Goal: Find specific page/section: Find specific page/section

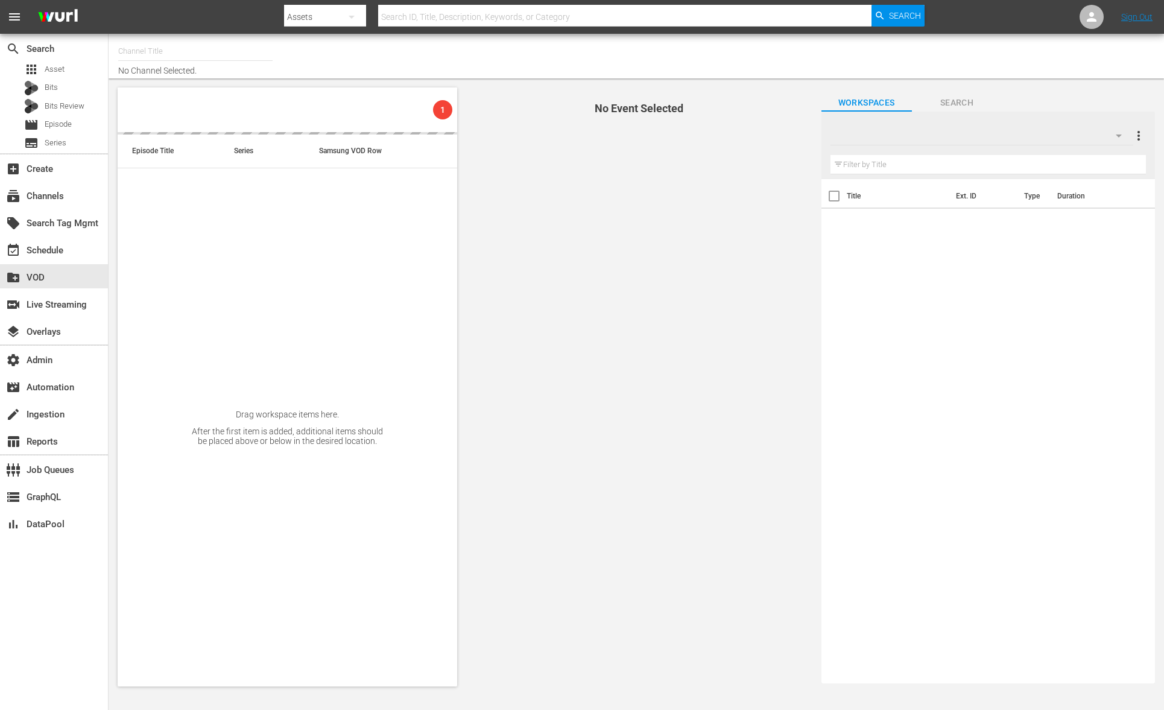
type input "Saving Hope Wurl (2127)"
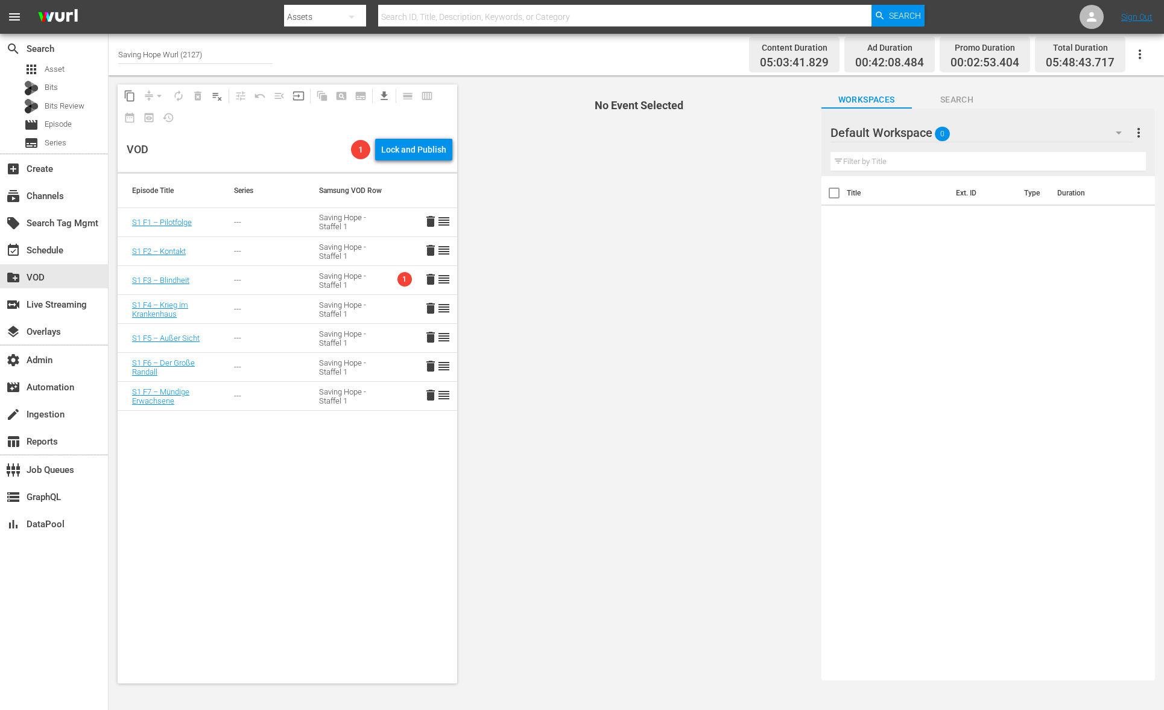
click at [223, 274] on td "---" at bounding box center [261, 280] width 85 height 29
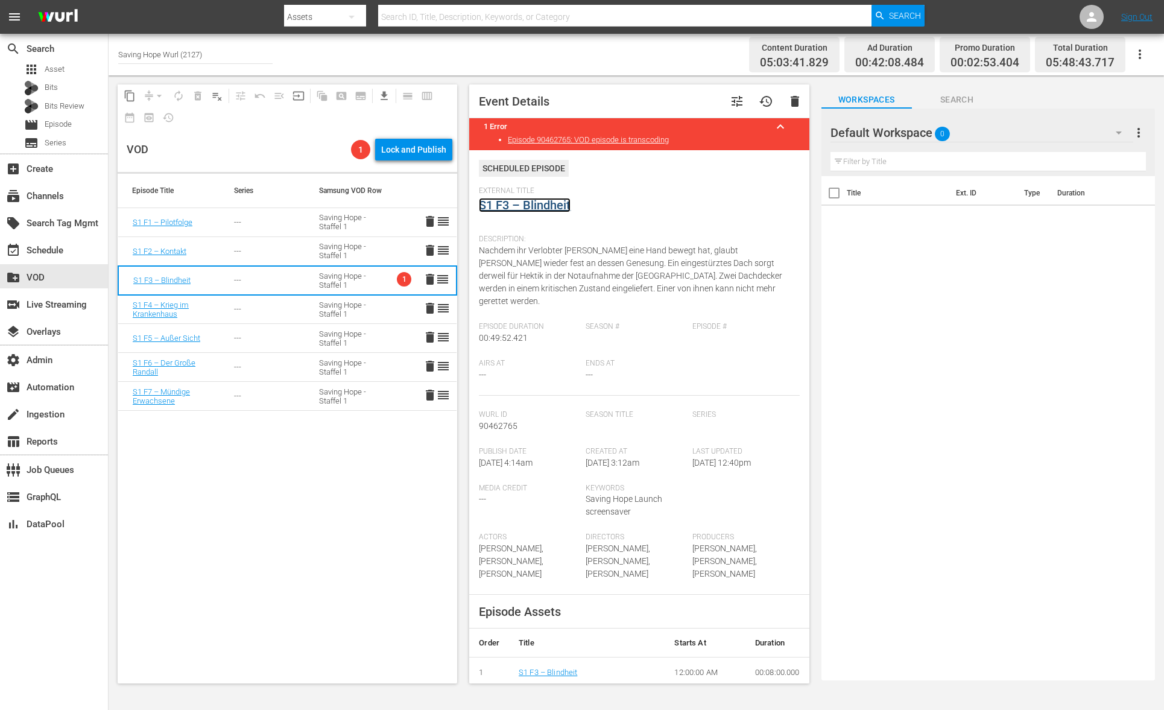
click at [544, 208] on link "S1 F3 – Blindheit" at bounding box center [525, 205] width 92 height 14
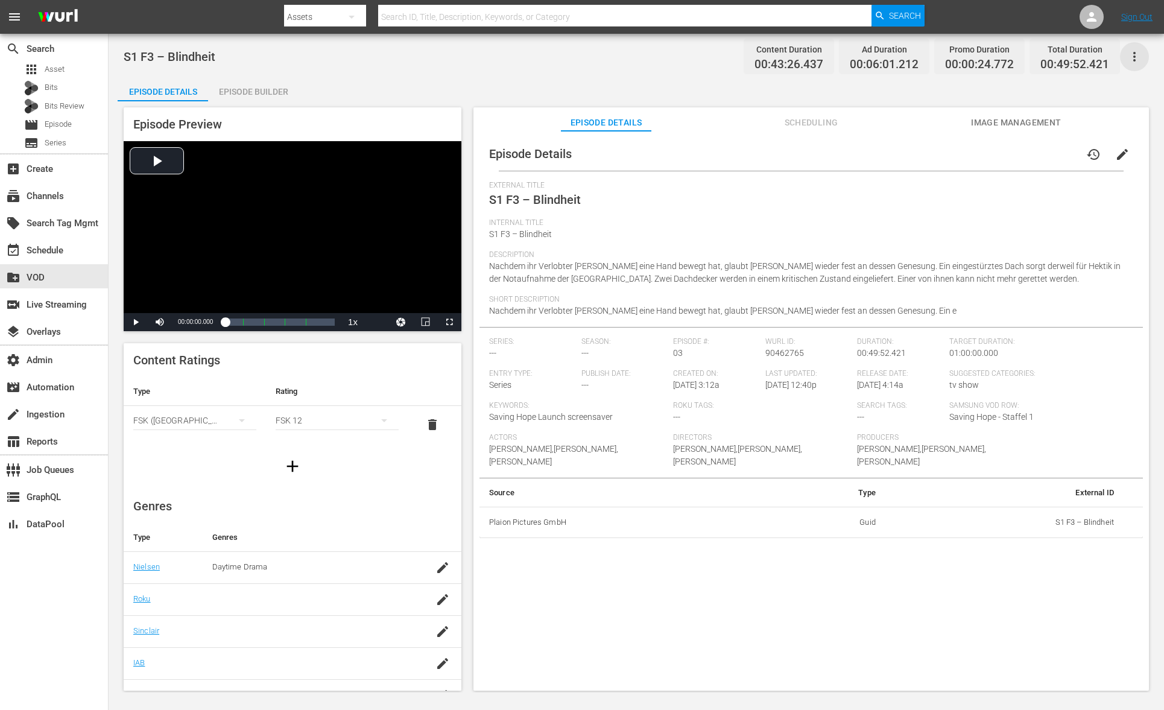
click at [1140, 58] on icon "button" at bounding box center [1134, 56] width 14 height 14
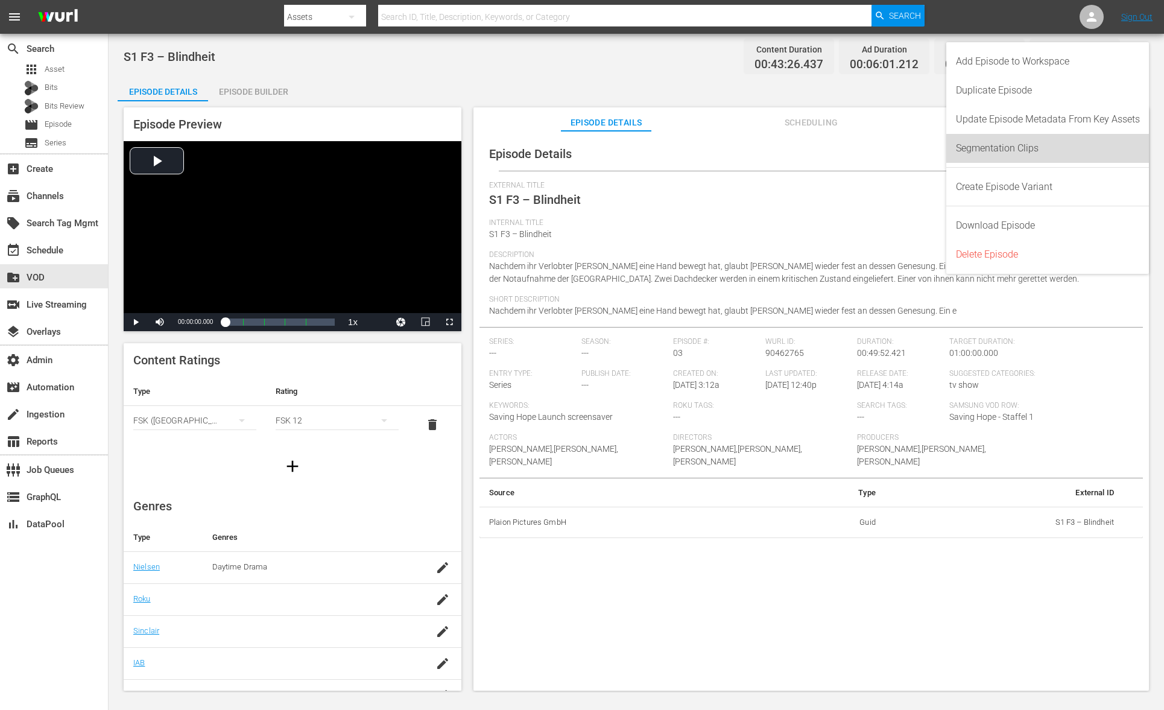
click at [1050, 150] on div "Segmentation Clips" at bounding box center [1048, 148] width 184 height 29
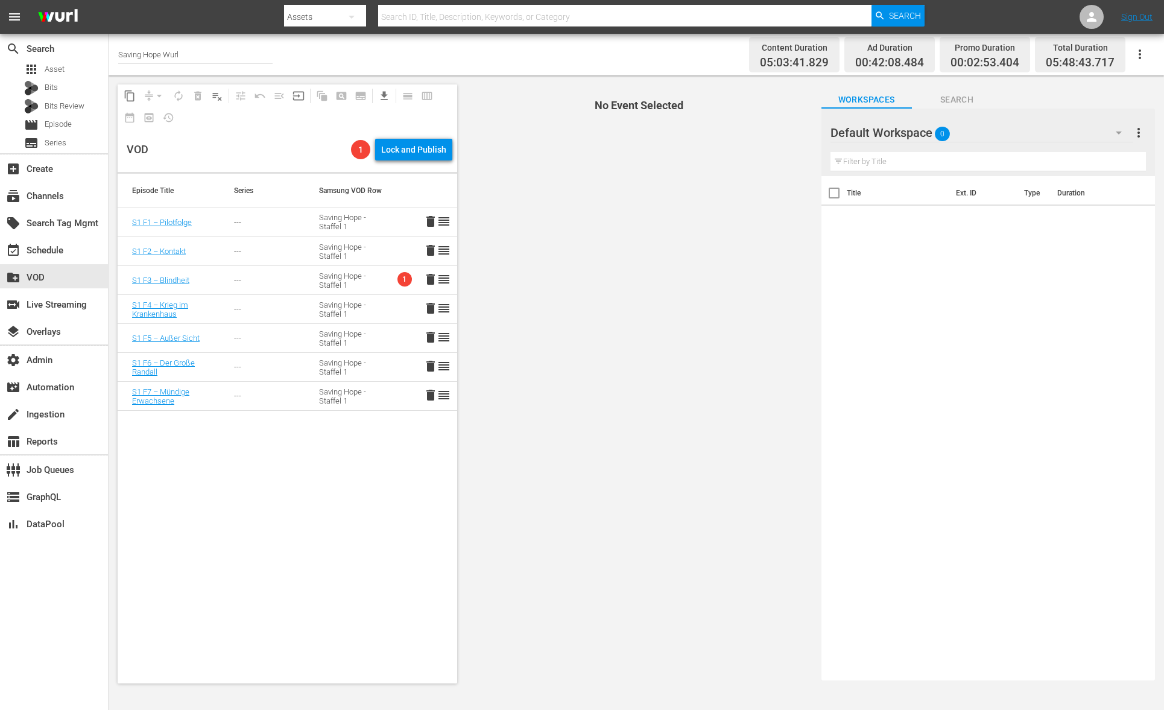
click at [290, 286] on td "---" at bounding box center [261, 280] width 85 height 29
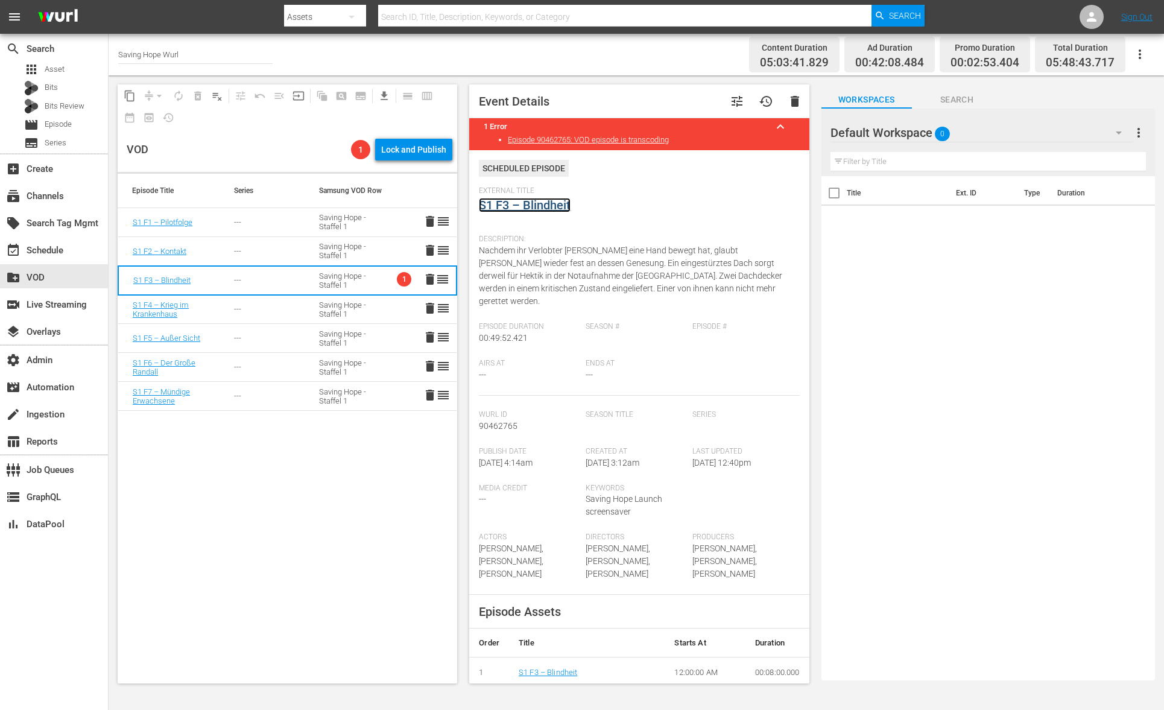
click at [513, 207] on link "S1 F3 – Blindheit" at bounding box center [525, 205] width 92 height 14
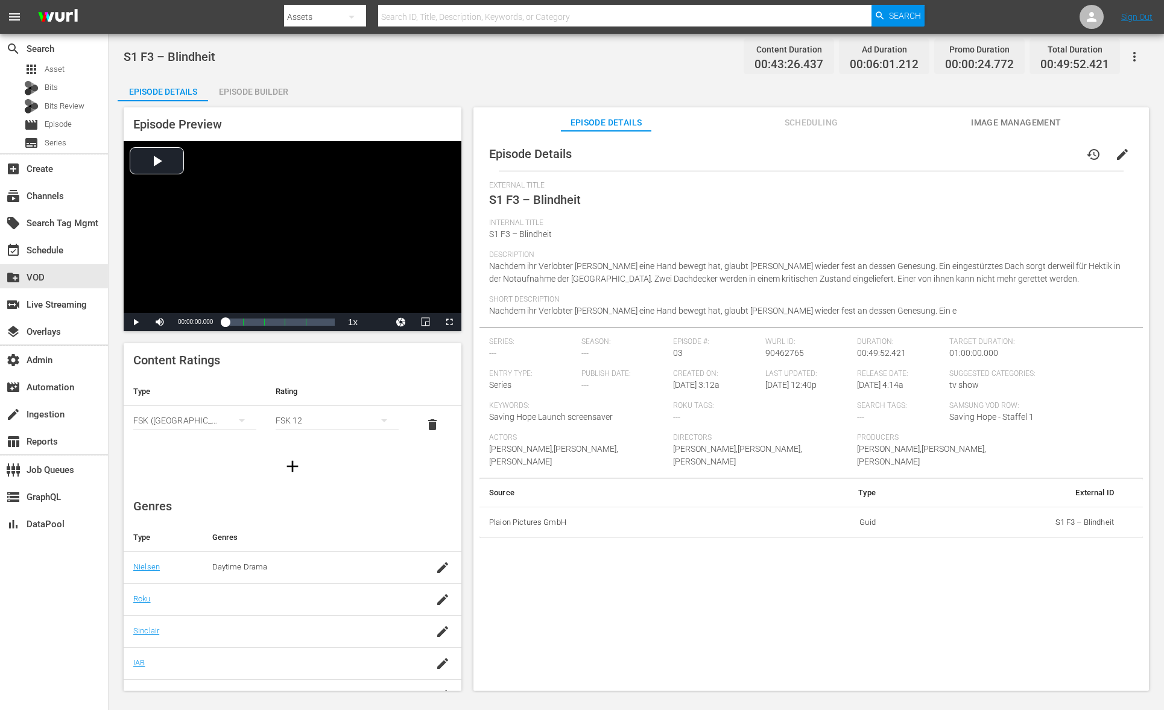
click at [1135, 55] on icon "button" at bounding box center [1134, 56] width 14 height 14
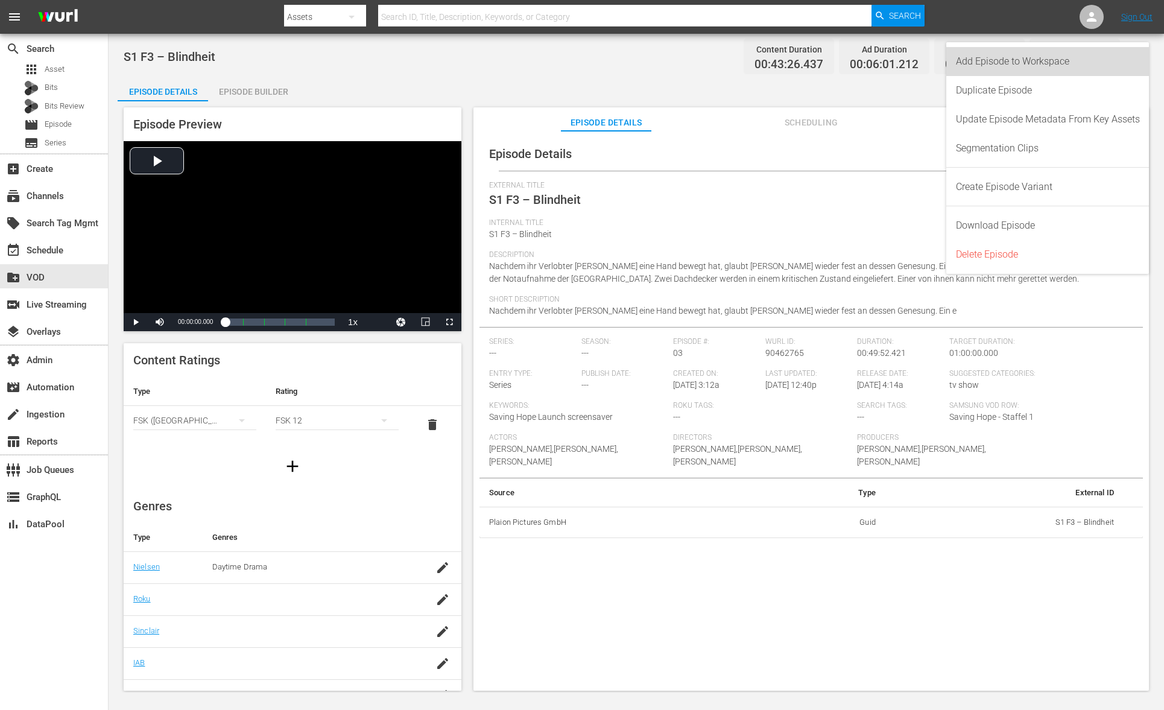
click at [1065, 67] on div "Add Episode to Workspace" at bounding box center [1048, 61] width 184 height 29
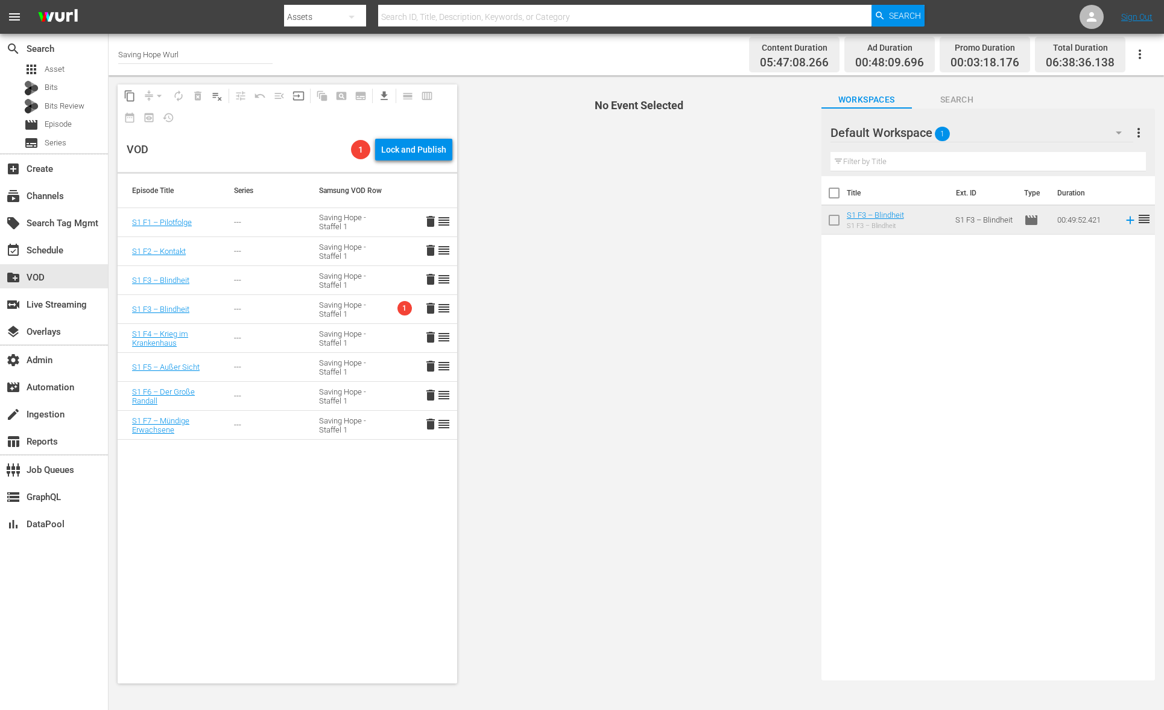
click at [423, 308] on span "delete" at bounding box center [430, 308] width 14 height 14
click at [345, 489] on div "Episode Title Series Samsung VOD Row S1 F1 – Pilotfolge --- Saving Hope - Staff…" at bounding box center [287, 428] width 339 height 509
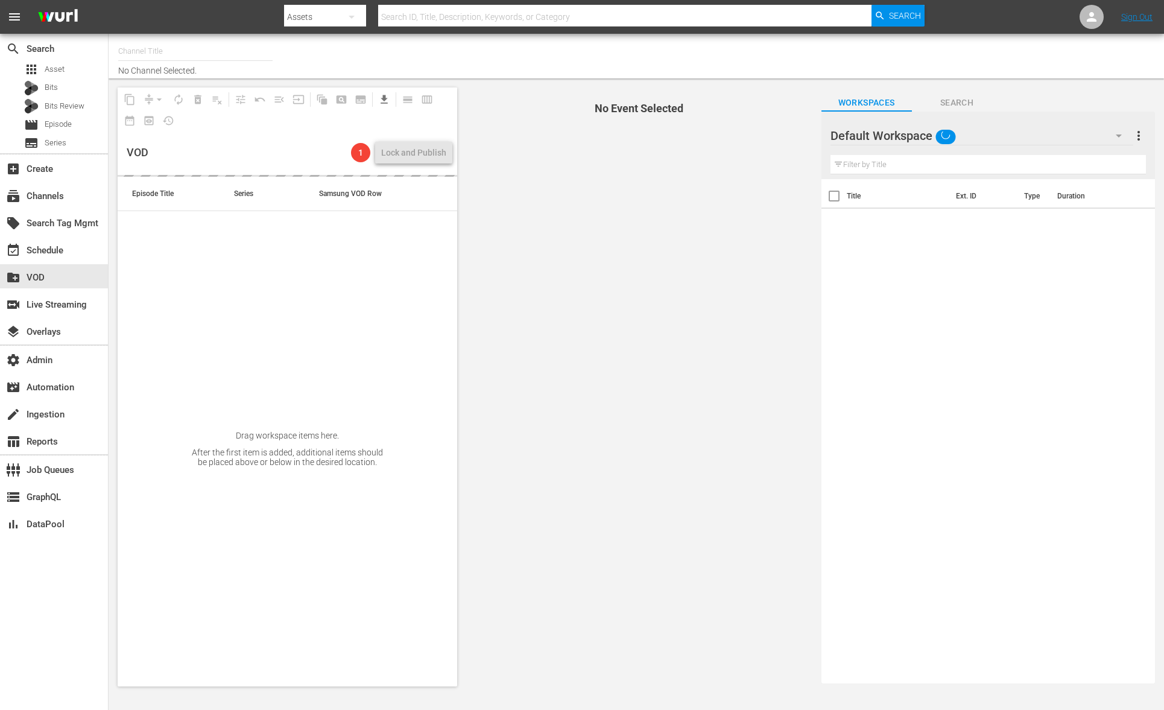
type input "Saving Hope Wurl (2127)"
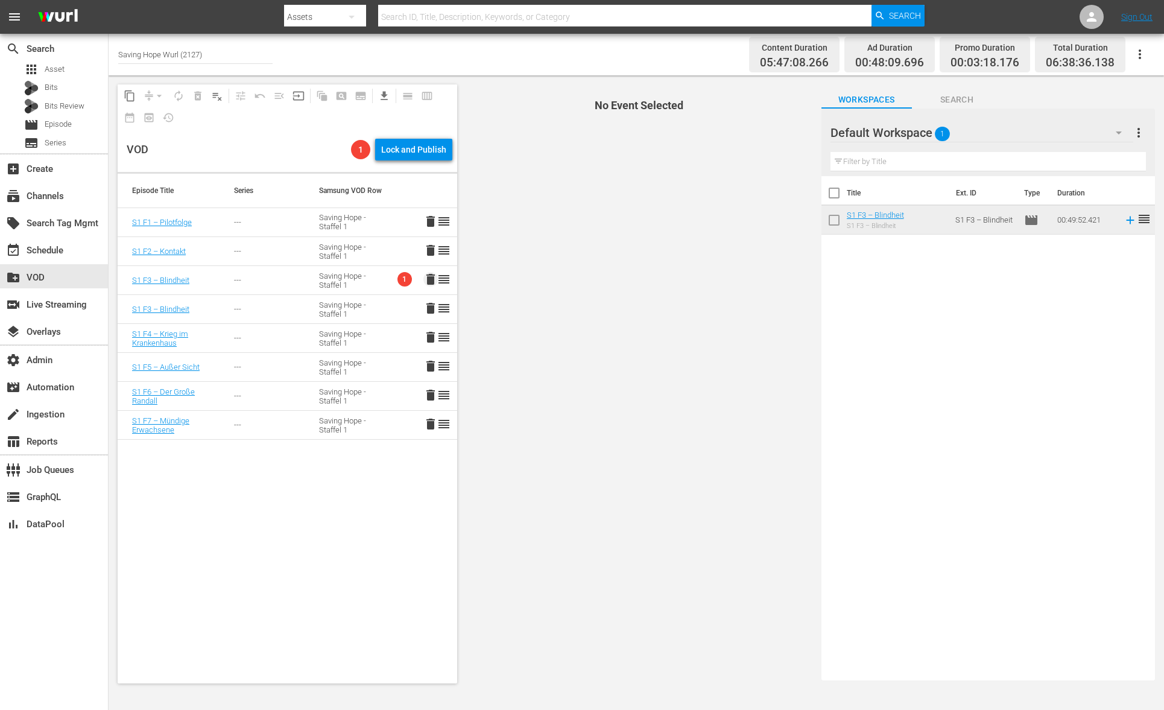
click at [423, 279] on span "delete" at bounding box center [430, 279] width 14 height 14
click at [630, 270] on span "No Event Selected" at bounding box center [635, 383] width 351 height 617
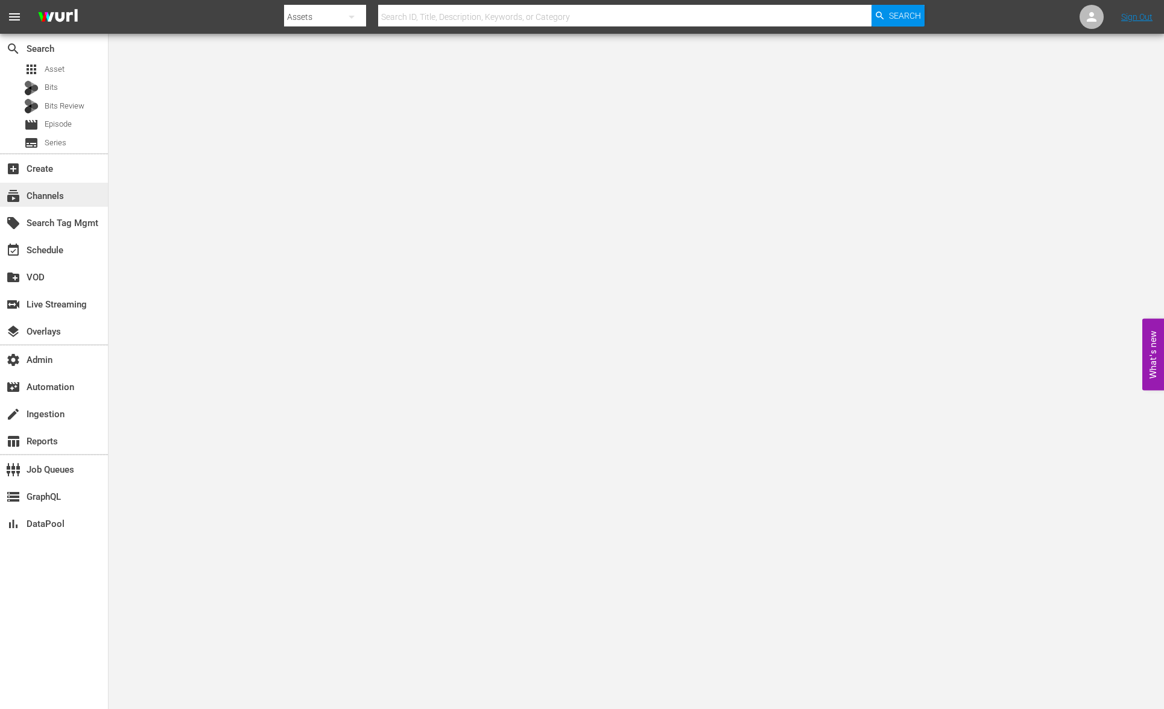
click at [62, 197] on div "subscriptions Channels" at bounding box center [34, 194] width 68 height 11
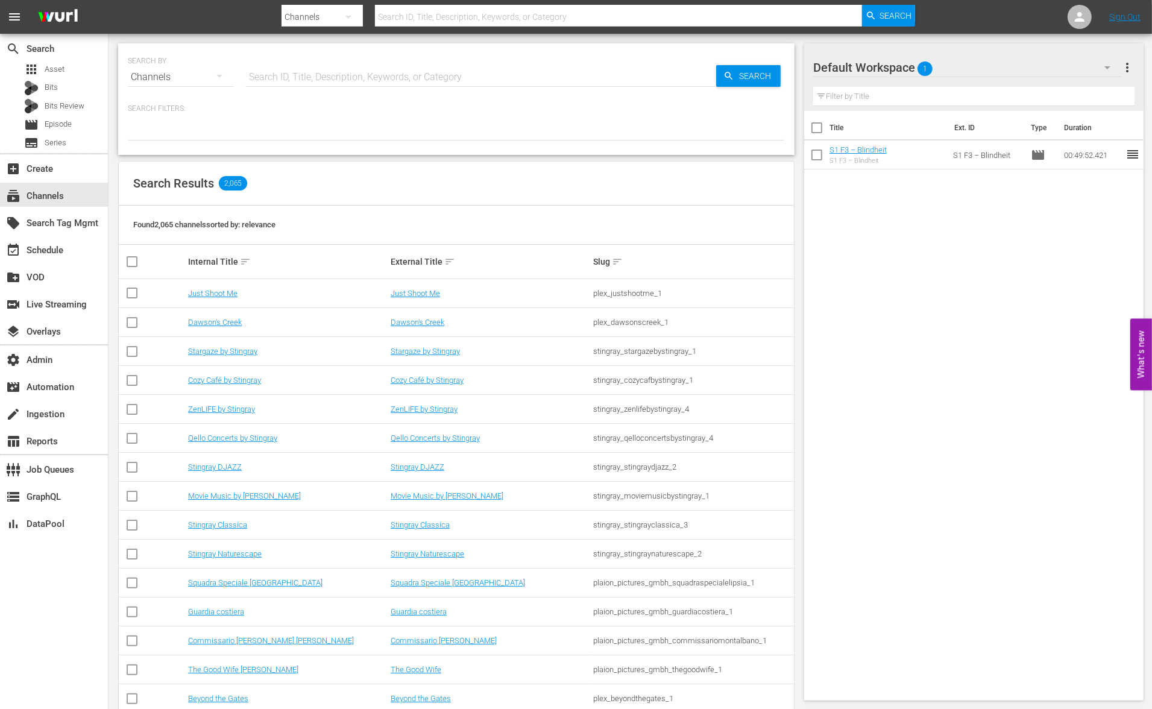
click at [346, 66] on input "text" at bounding box center [481, 77] width 470 height 29
type input "todo"
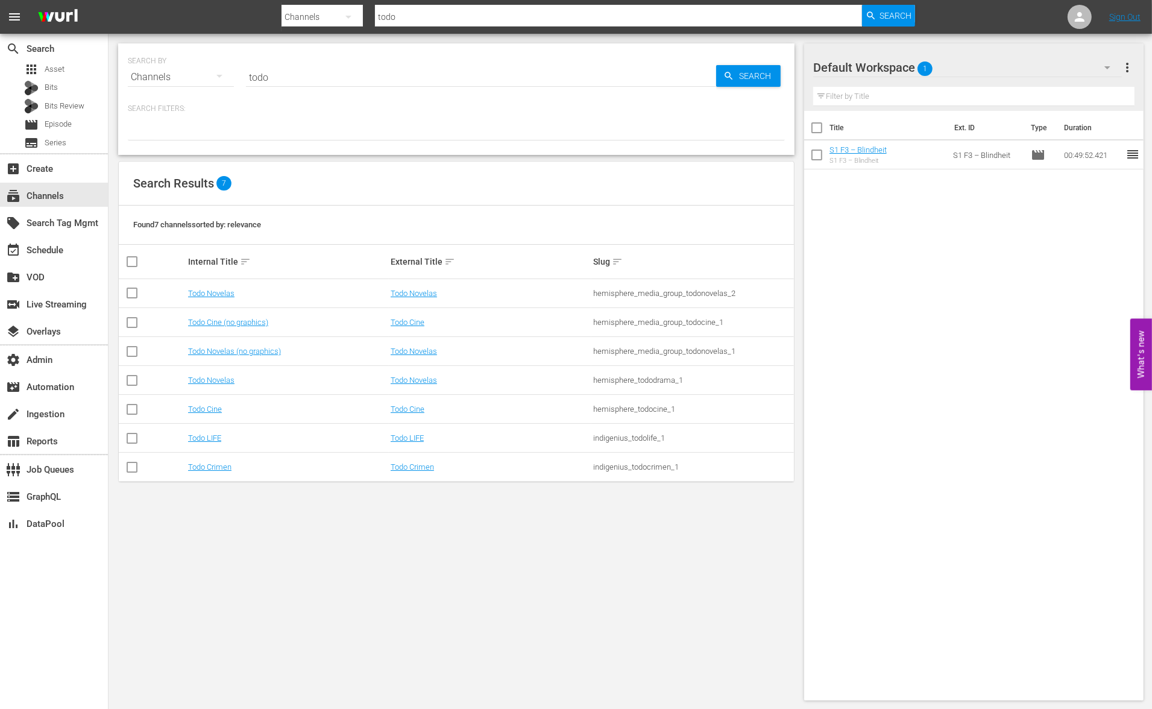
drag, startPoint x: 527, startPoint y: 291, endPoint x: 474, endPoint y: 299, distance: 53.1
click at [525, 291] on div "Todo Novelas" at bounding box center [490, 293] width 199 height 9
click at [427, 294] on link "Todo Novelas" at bounding box center [414, 293] width 46 height 9
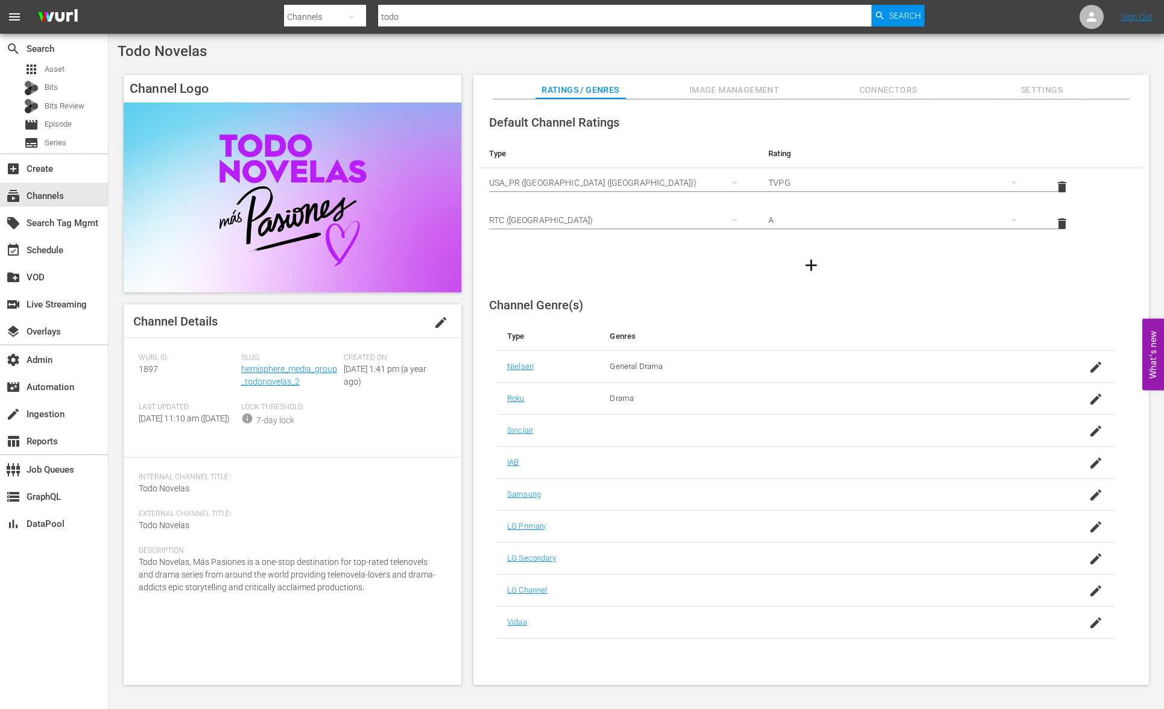
click at [265, 63] on div "Todo Novelas Channel Logo Channel Details edit Wurl ID: 1897 Slug: hemisphere_m…" at bounding box center [636, 367] width 1055 height 667
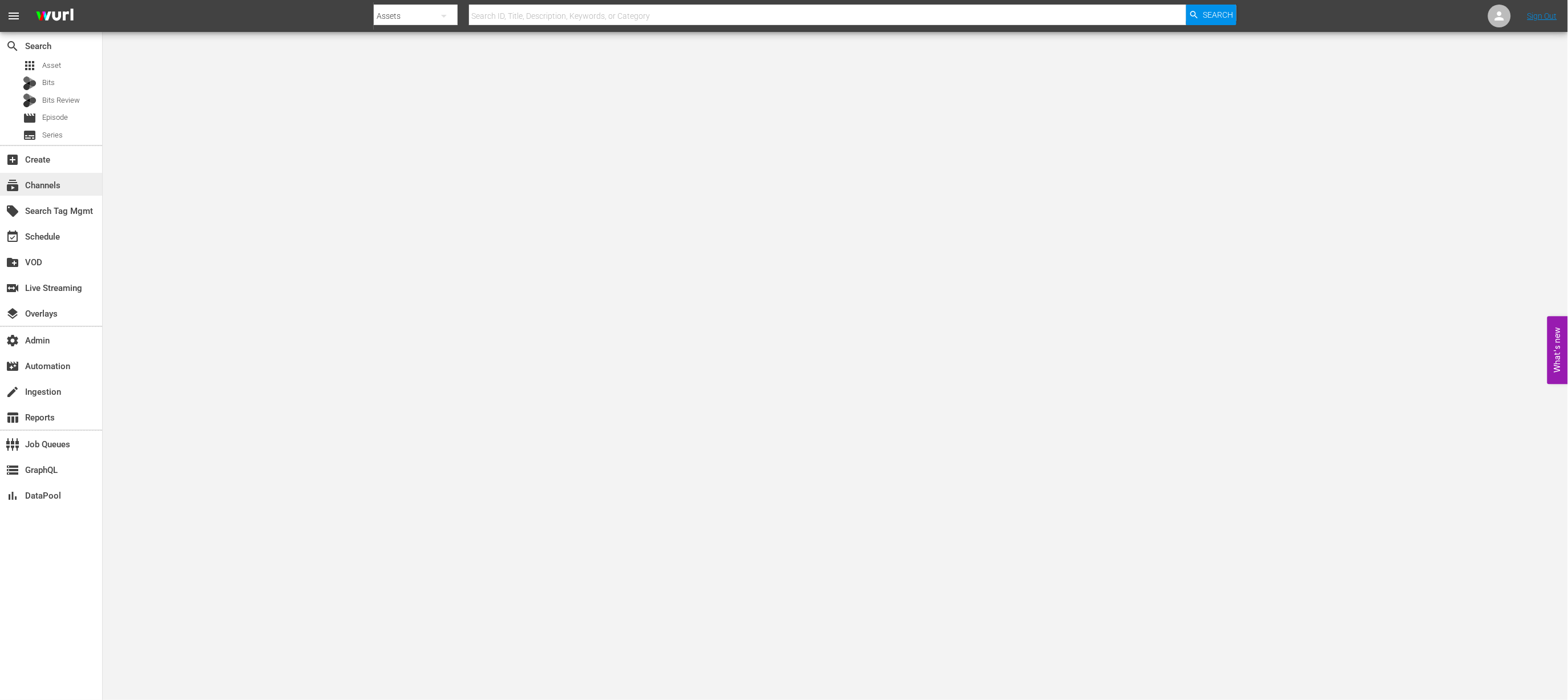
click at [64, 184] on div "subscriptions Channels" at bounding box center [51, 184] width 102 height 23
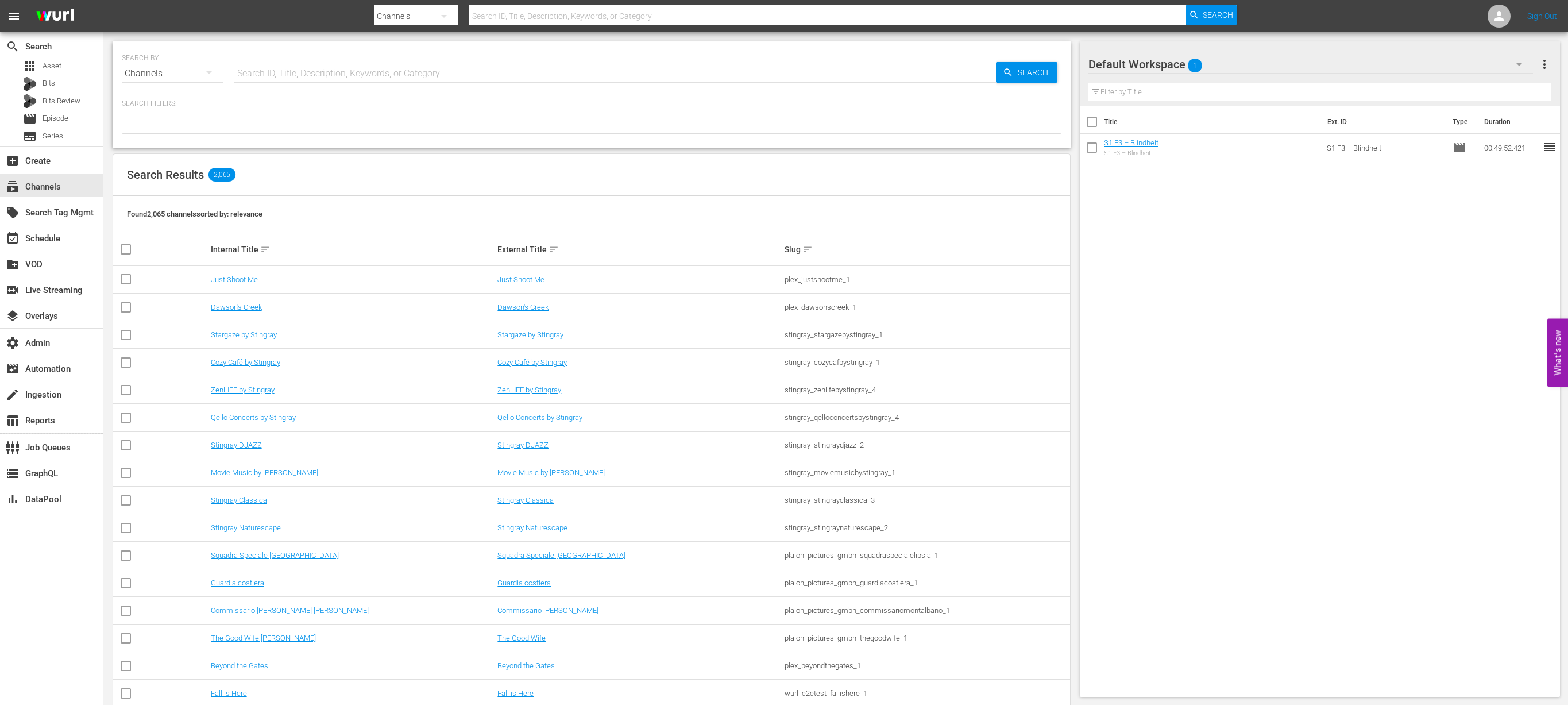
click at [302, 63] on input "text" at bounding box center [614, 73] width 761 height 28
paste input "iHeartCountryClassics"
type input "iHeartCountryClassics"
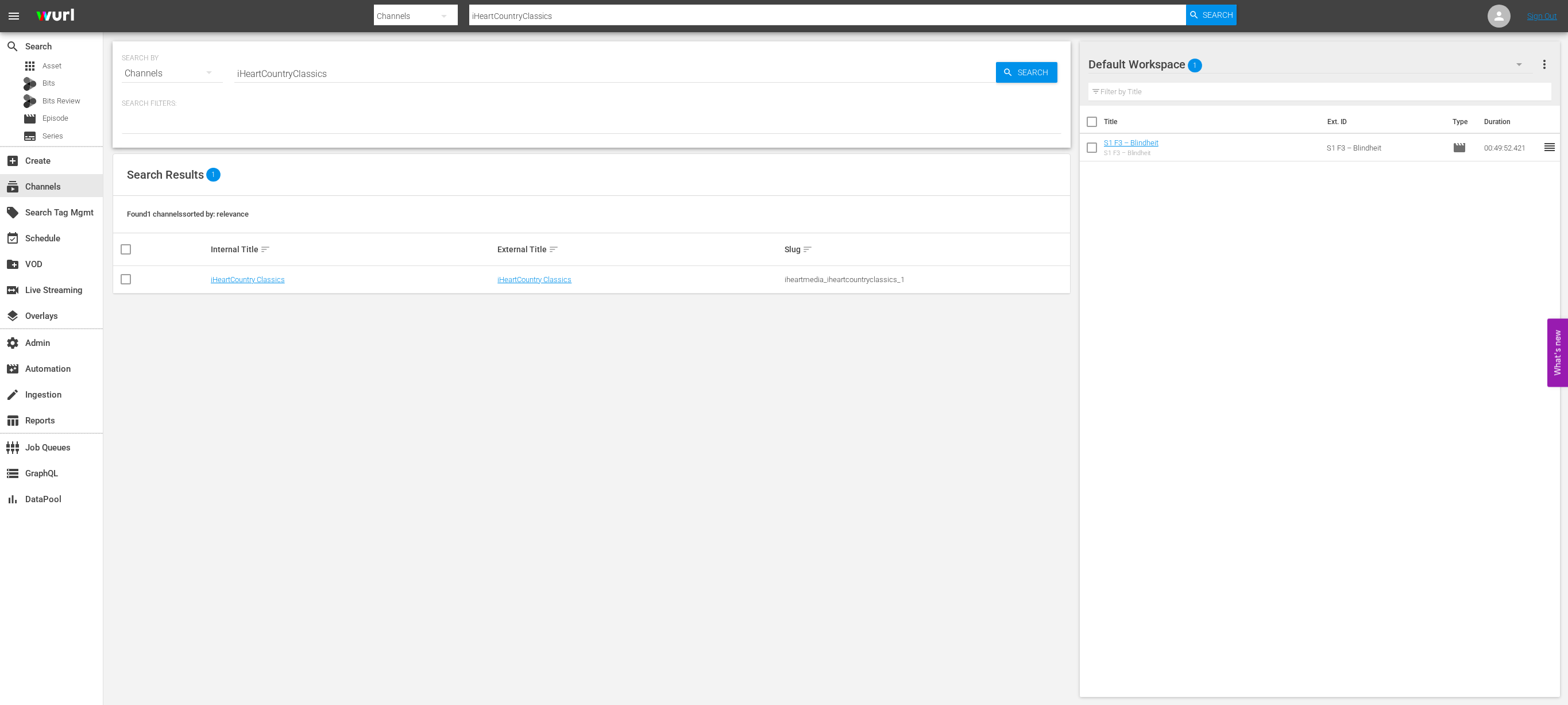
drag, startPoint x: 621, startPoint y: 286, endPoint x: 588, endPoint y: 286, distance: 33.0
click at [621, 286] on td "iHeartCountry Classics" at bounding box center [638, 279] width 287 height 28
click at [557, 282] on link "iHeartCountry Classics" at bounding box center [534, 279] width 74 height 9
click at [266, 274] on td "iHeartCountry Classics" at bounding box center [352, 279] width 287 height 28
click at [270, 280] on link "iHeartCountry Classics" at bounding box center [248, 279] width 74 height 9
